Goal: Information Seeking & Learning: Learn about a topic

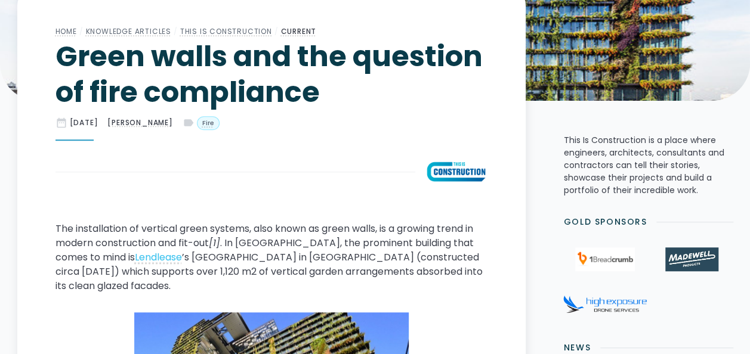
scroll to position [418, 0]
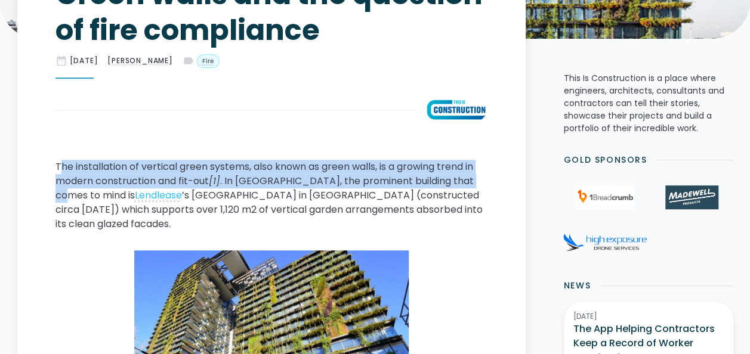
drag, startPoint x: 60, startPoint y: 166, endPoint x: 489, endPoint y: 177, distance: 429.2
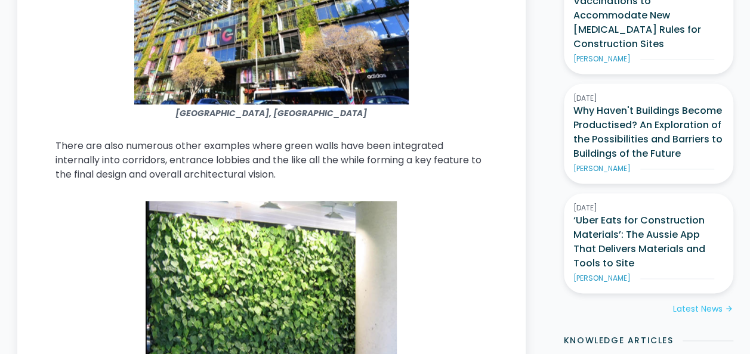
scroll to position [776, 0]
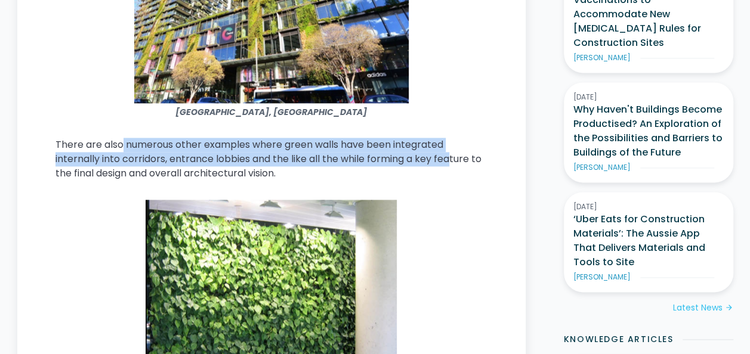
drag, startPoint x: 124, startPoint y: 128, endPoint x: 450, endPoint y: 141, distance: 326.0
click at [450, 141] on p "There are also numerous other examples where green walls have been integrated i…" at bounding box center [271, 159] width 432 height 43
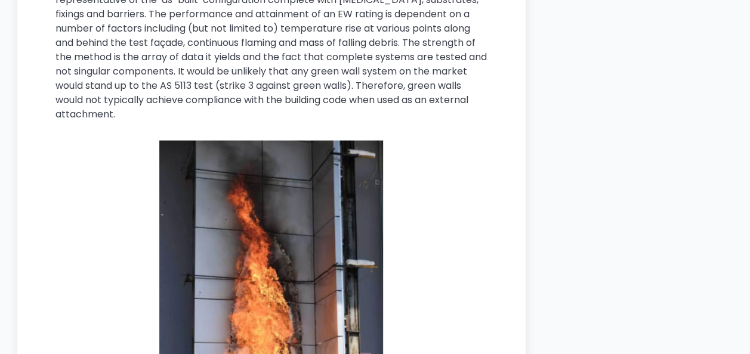
scroll to position [3640, 0]
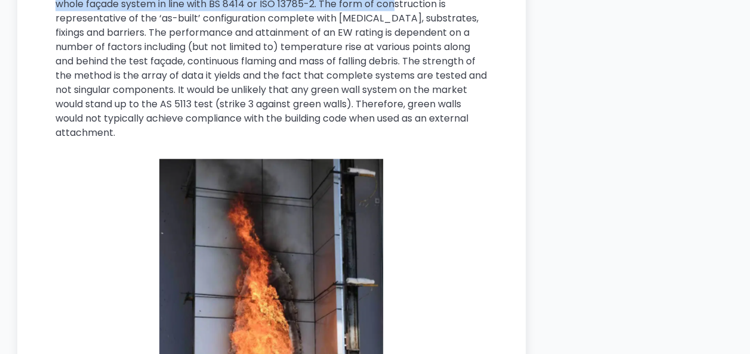
drag, startPoint x: 200, startPoint y: 17, endPoint x: 394, endPoint y: 38, distance: 195.7
click at [394, 38] on p "The AS 5113 test is large scale test apparatus and involves the partial constru…" at bounding box center [271, 62] width 432 height 158
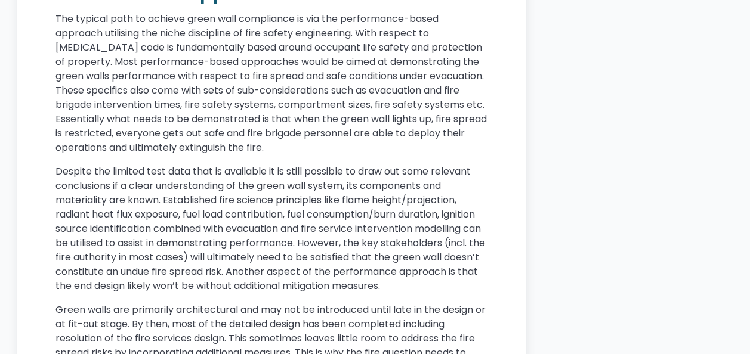
scroll to position [4177, 0]
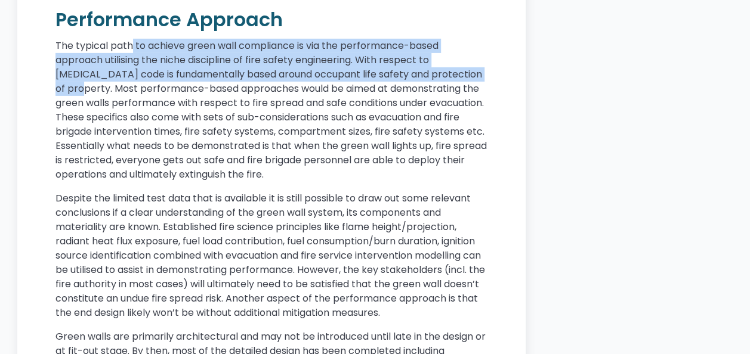
drag, startPoint x: 131, startPoint y: 76, endPoint x: 485, endPoint y: 98, distance: 354.6
click at [485, 98] on p "The typical path to achieve green wall compliance is via the performance-based …" at bounding box center [271, 110] width 432 height 143
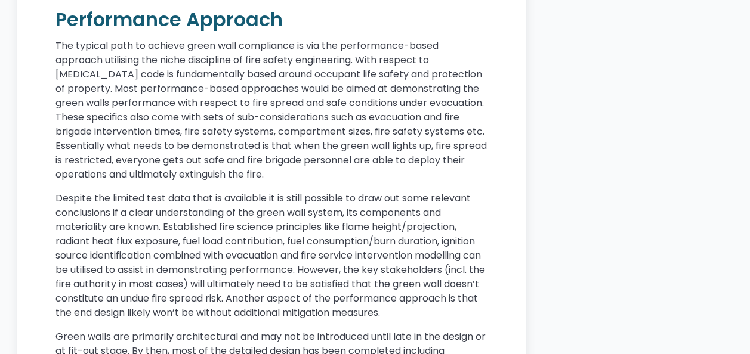
click at [260, 117] on p "The typical path to achieve green wall compliance is via the performance-based …" at bounding box center [271, 110] width 432 height 143
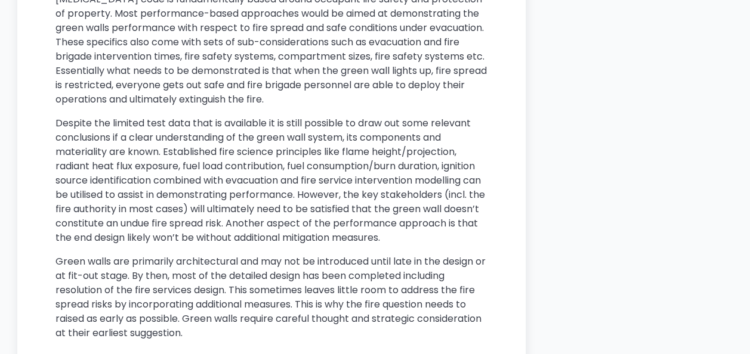
scroll to position [4237, 0]
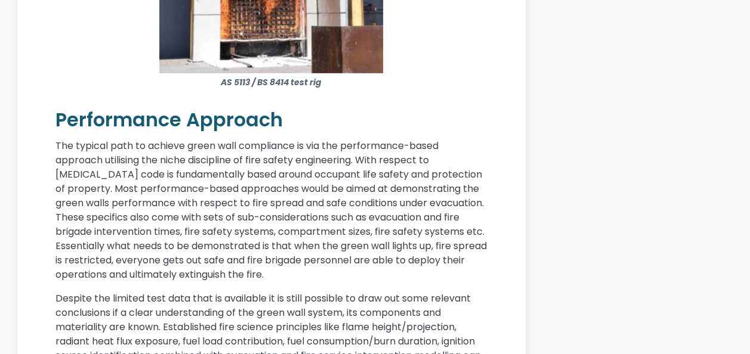
scroll to position [4058, 0]
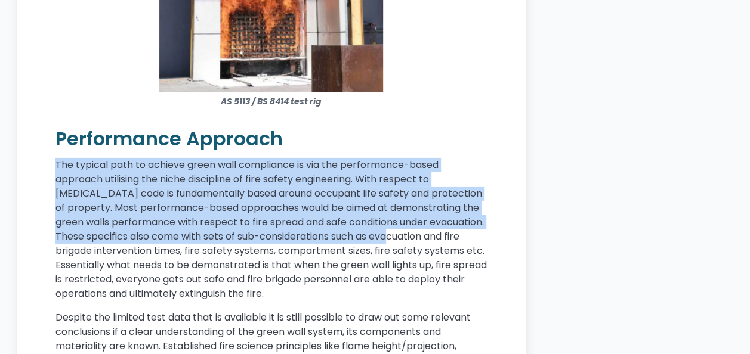
drag, startPoint x: 53, startPoint y: 196, endPoint x: 493, endPoint y: 261, distance: 444.6
click at [290, 284] on p "The typical path to achieve green wall compliance is via the performance-based …" at bounding box center [271, 229] width 432 height 143
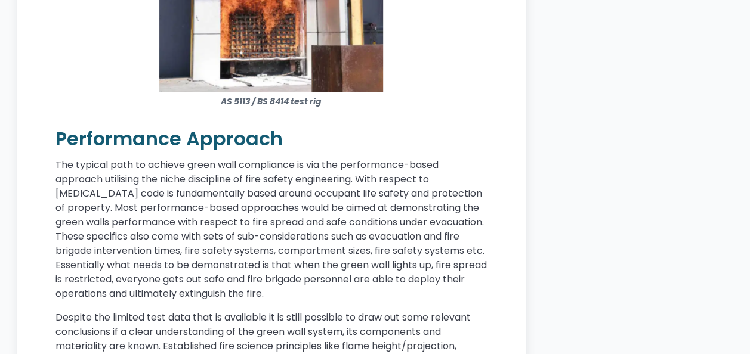
drag, startPoint x: 85, startPoint y: 275, endPoint x: 490, endPoint y: 323, distance: 408.0
drag, startPoint x: 490, startPoint y: 323, endPoint x: 362, endPoint y: 321, distance: 128.3
click at [362, 301] on p "The typical path to achieve green wall compliance is via the performance-based …" at bounding box center [271, 229] width 432 height 143
click at [372, 301] on p "The typical path to achieve green wall compliance is via the performance-based …" at bounding box center [271, 229] width 432 height 143
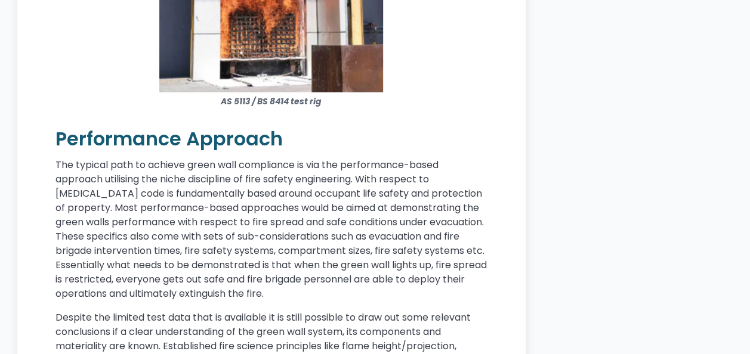
click at [258, 301] on p "The typical path to achieve green wall compliance is via the performance-based …" at bounding box center [271, 229] width 432 height 143
click at [224, 189] on p "The typical path to achieve green wall compliance is via the performance-based …" at bounding box center [271, 229] width 432 height 143
